Goal: Task Accomplishment & Management: Manage account settings

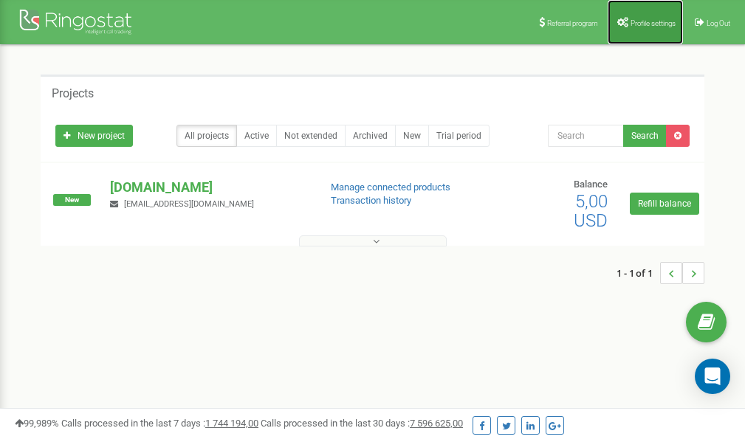
click at [659, 28] on link "Profile settings" at bounding box center [645, 22] width 75 height 44
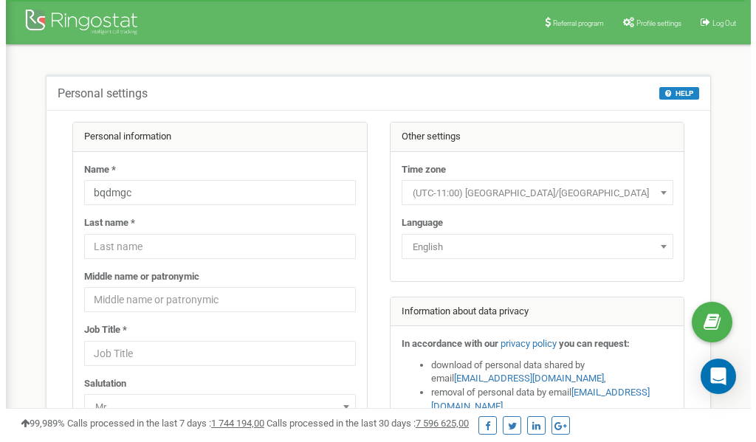
scroll to position [74, 0]
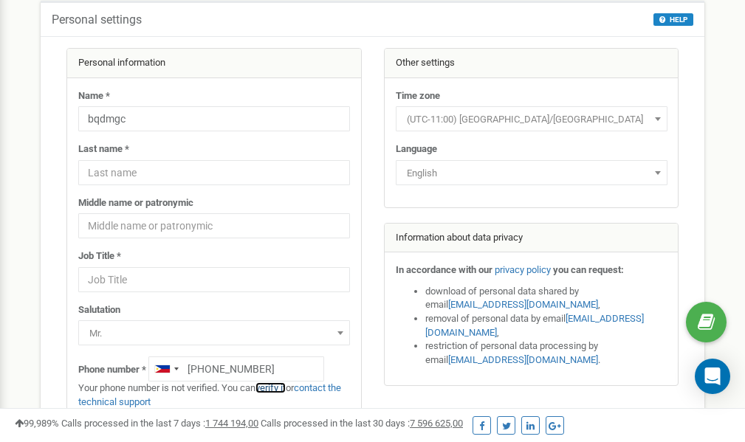
click at [277, 388] on link "verify it" at bounding box center [271, 388] width 30 height 11
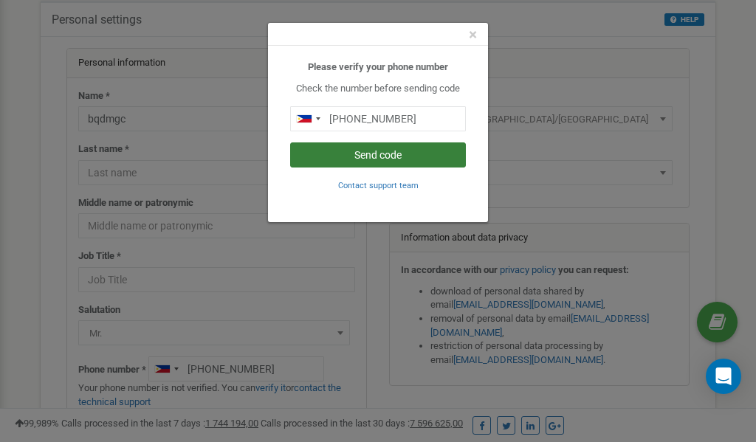
click at [384, 156] on button "Send code" at bounding box center [378, 155] width 176 height 25
